Goal: Transaction & Acquisition: Subscribe to service/newsletter

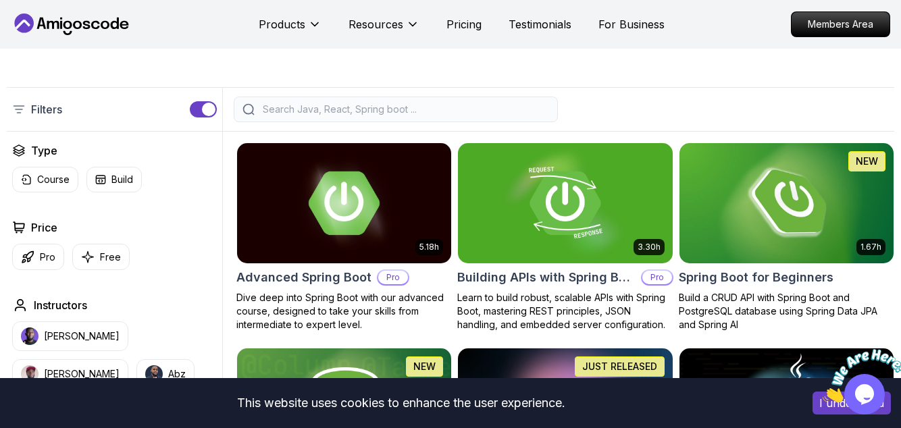
scroll to position [262, 0]
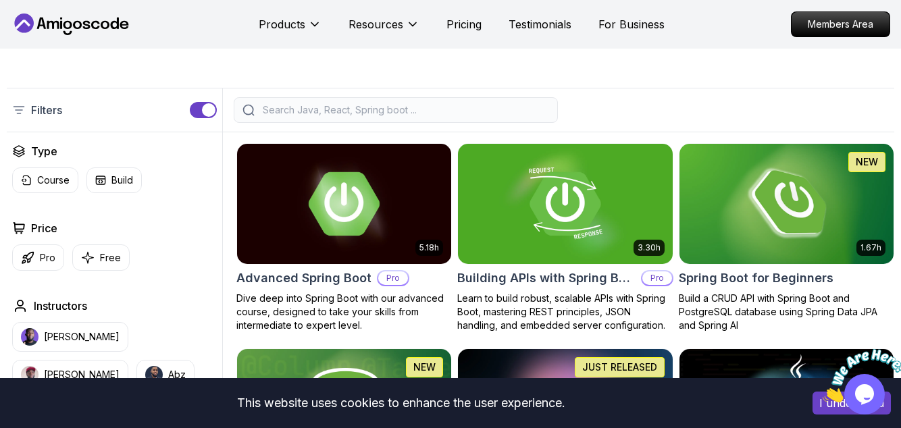
click at [120, 368] on p "[PERSON_NAME]" at bounding box center [82, 375] width 76 height 14
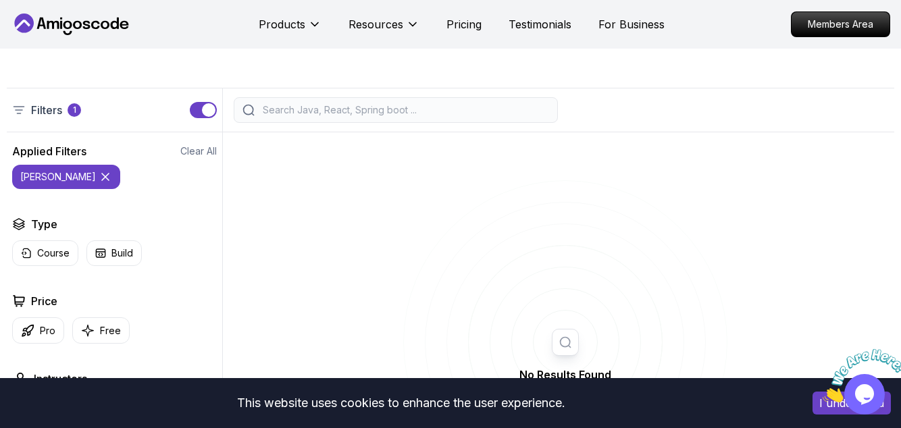
click at [617, 153] on div "No Results Found Oops! It seems like there are no results matching your filter" at bounding box center [565, 379] width 658 height 473
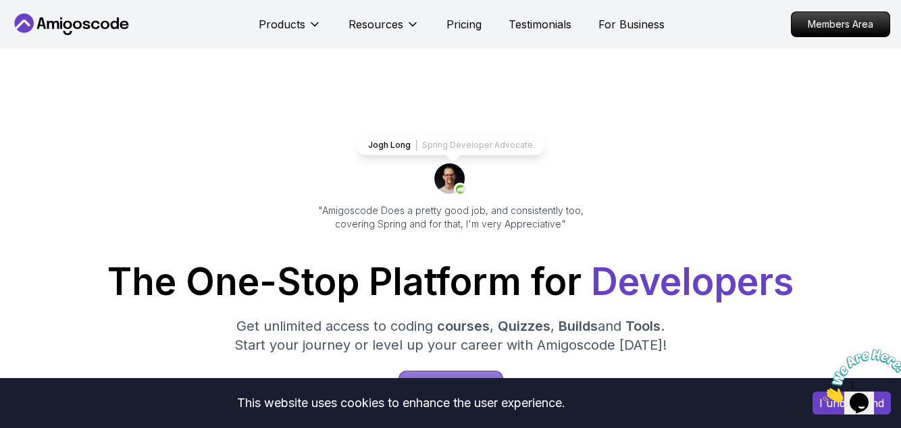
click at [469, 377] on p "Start for Free" at bounding box center [450, 387] width 103 height 32
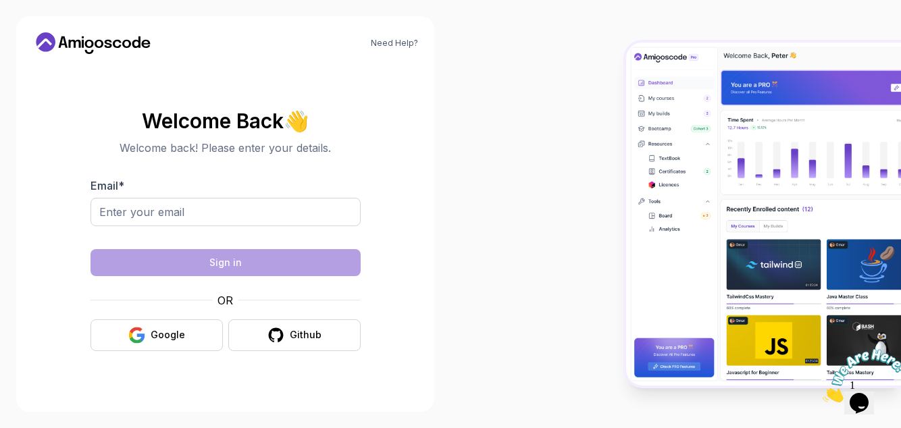
click at [128, 351] on button "Google" at bounding box center [156, 335] width 132 height 32
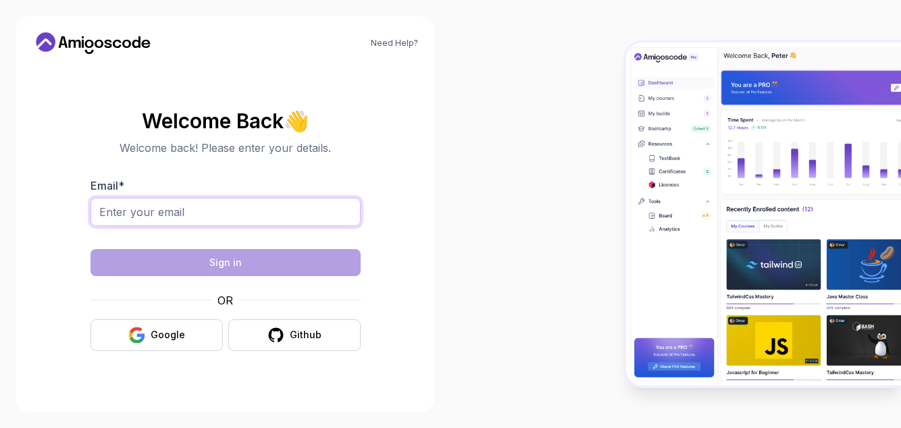
click at [130, 226] on input "Email *" at bounding box center [225, 212] width 270 height 28
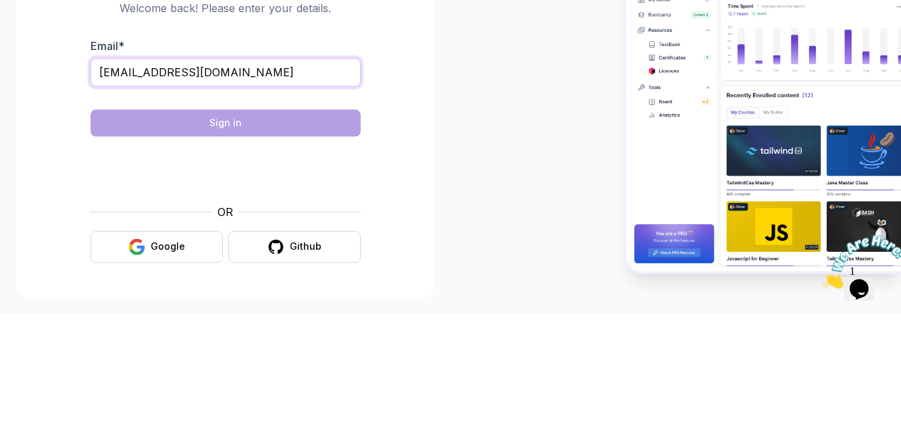
type input "bbbbbbbbbu8@gmail.com"
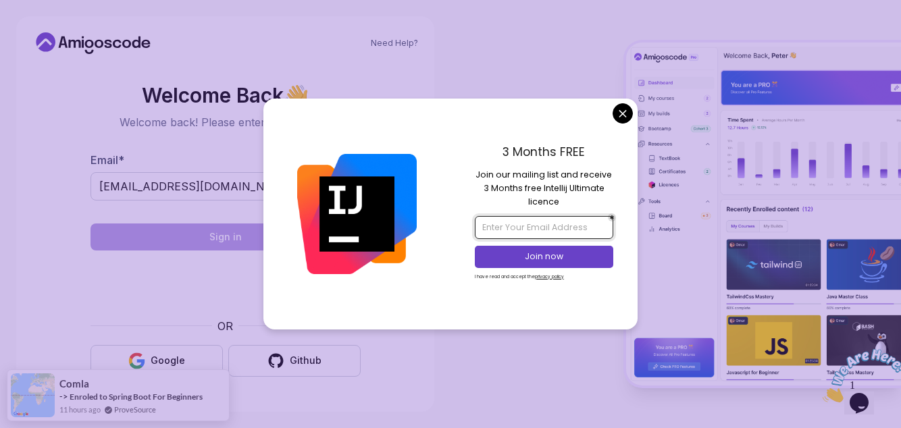
click at [546, 239] on input "email" at bounding box center [544, 227] width 138 height 23
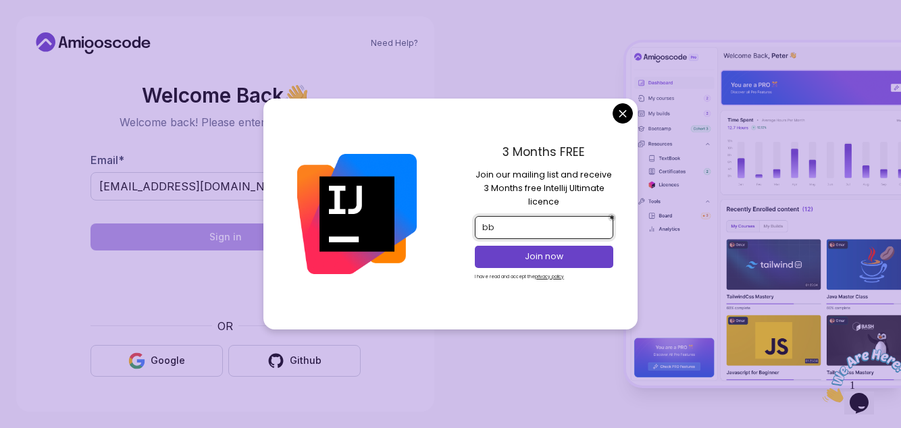
type input "bbbbbbbbbu8@gmail.com"
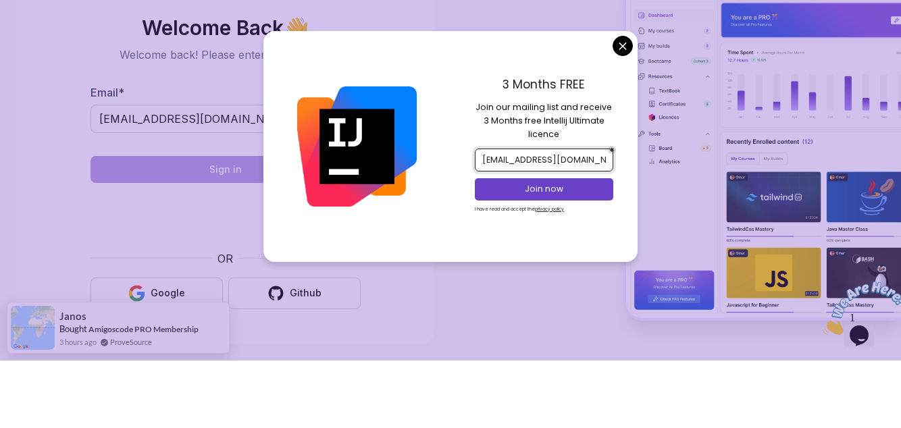
click at [569, 263] on p "Join now" at bounding box center [544, 257] width 112 height 12
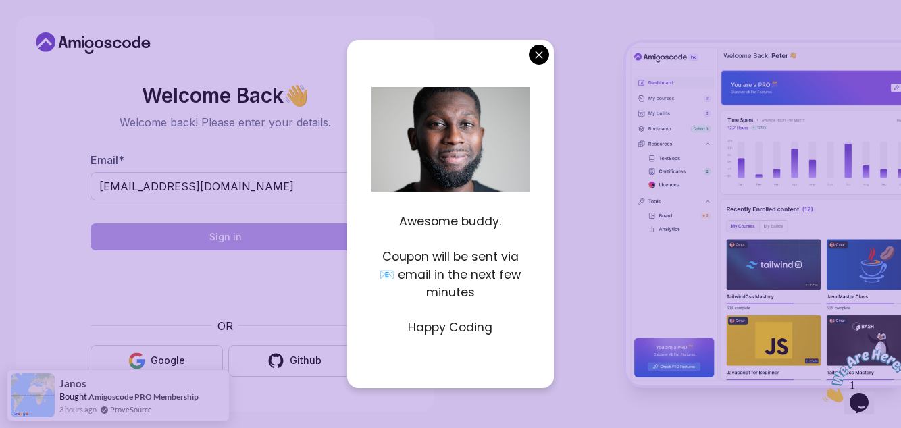
click at [406, 319] on p at bounding box center [449, 310] width 157 height 18
click at [460, 336] on p "Happy Coding" at bounding box center [449, 328] width 157 height 18
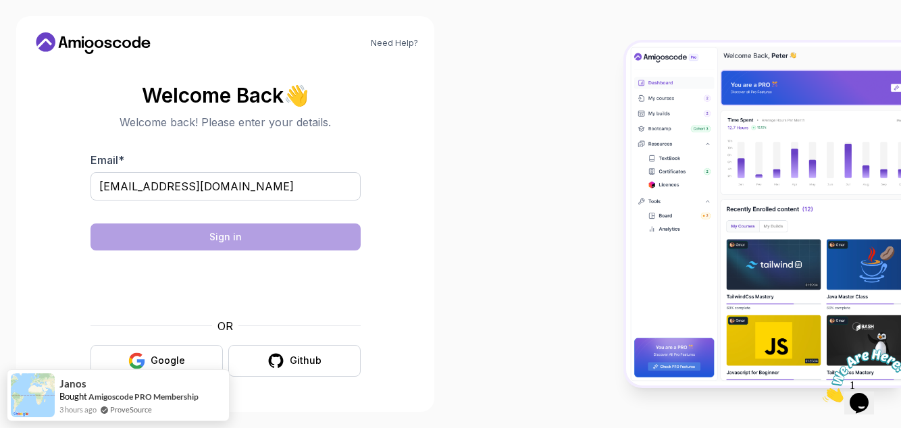
click at [535, 91] on div at bounding box center [675, 214] width 450 height 428
